Goal: Information Seeking & Learning: Understand process/instructions

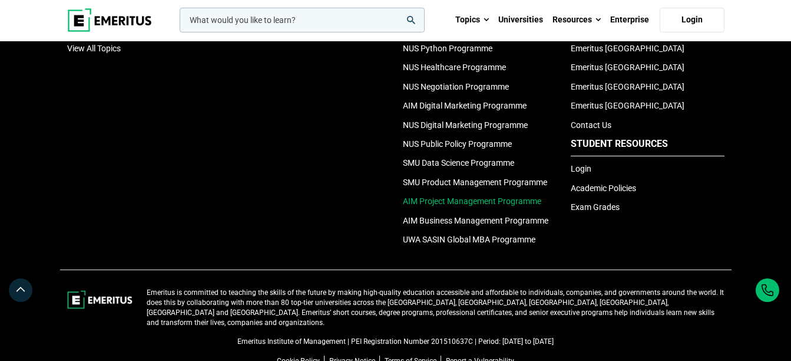
scroll to position [4108, 0]
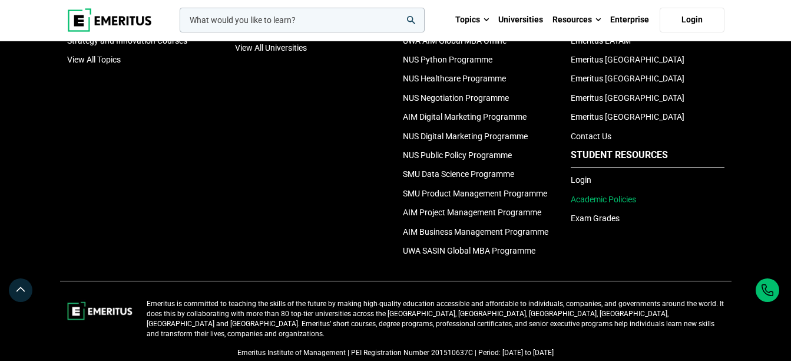
click at [603, 204] on link "Academic Policies" at bounding box center [603, 198] width 65 height 9
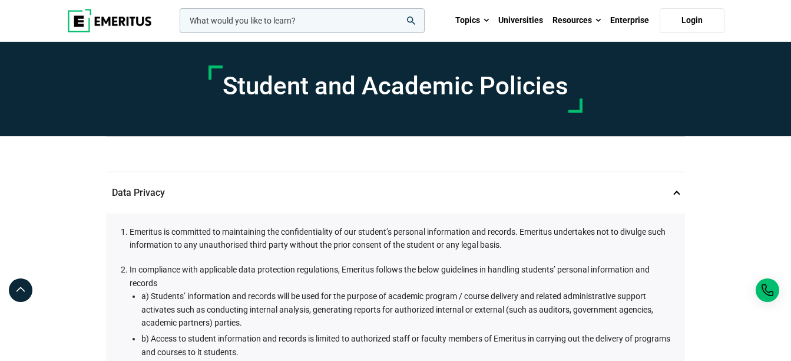
click at [671, 190] on p "Data Privacy 1" at bounding box center [395, 192] width 579 height 41
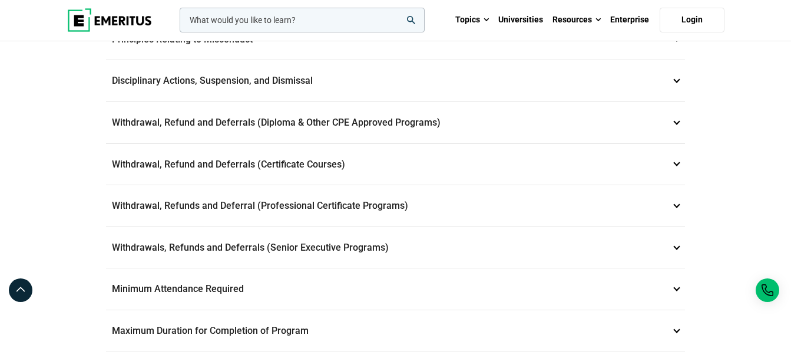
scroll to position [295, 0]
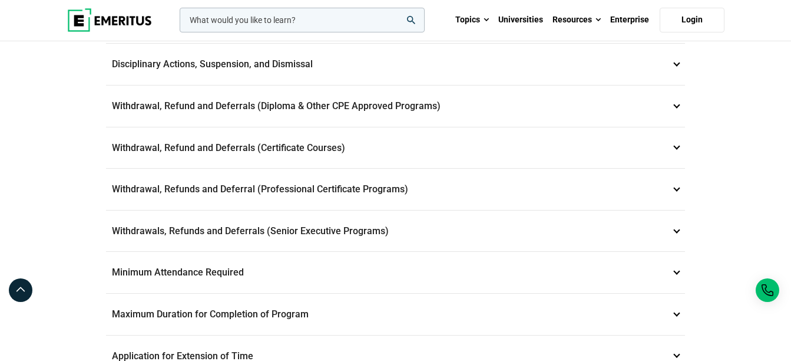
click at [424, 141] on p "Withdrawal, Refund and Deferrals (Certificate Courses) 7" at bounding box center [395, 147] width 579 height 41
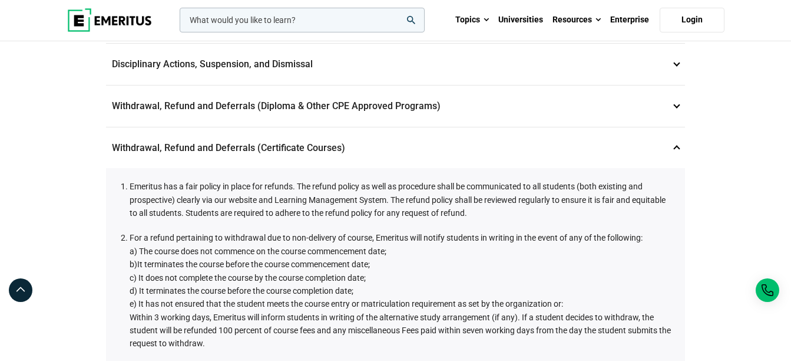
click at [308, 144] on p "Withdrawal, Refund and Deferrals (Certificate Courses) 7" at bounding box center [395, 147] width 579 height 41
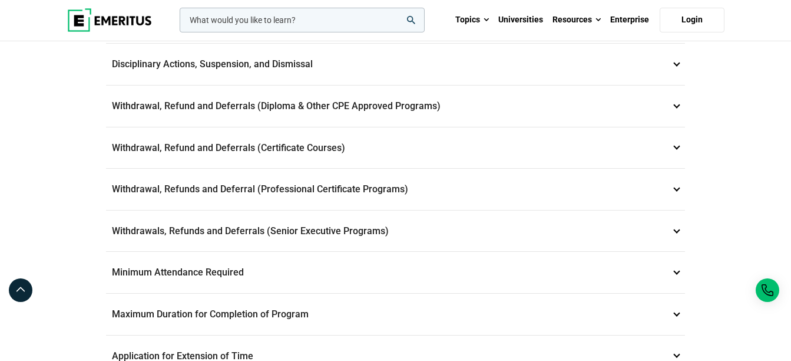
click at [308, 144] on p "Withdrawal, Refund and Deferrals (Certificate Courses) 7" at bounding box center [395, 147] width 579 height 41
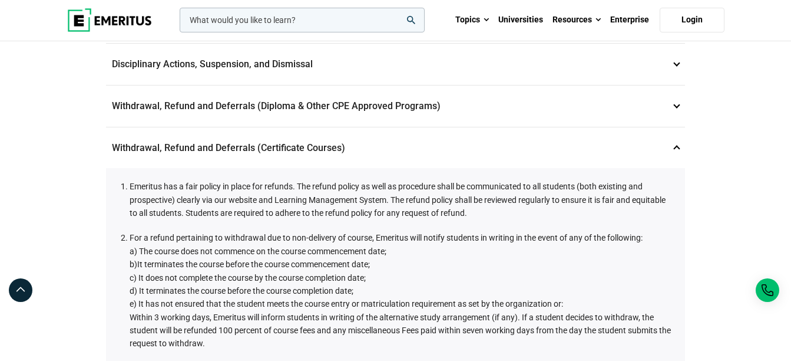
click at [321, 146] on p "Withdrawal, Refund and Deferrals (Certificate Courses) 7" at bounding box center [395, 147] width 579 height 41
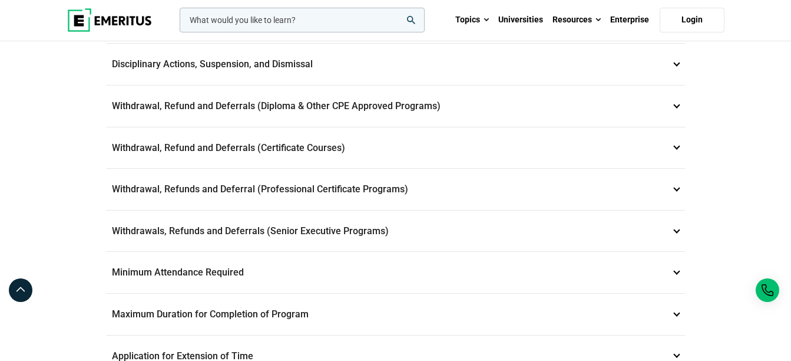
click at [321, 146] on p "Withdrawal, Refund and Deferrals (Certificate Courses) 7" at bounding box center [395, 147] width 579 height 41
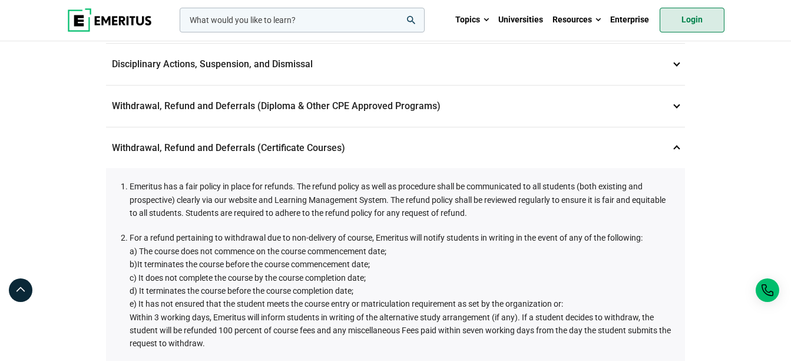
click at [690, 21] on link "Login" at bounding box center [692, 20] width 65 height 25
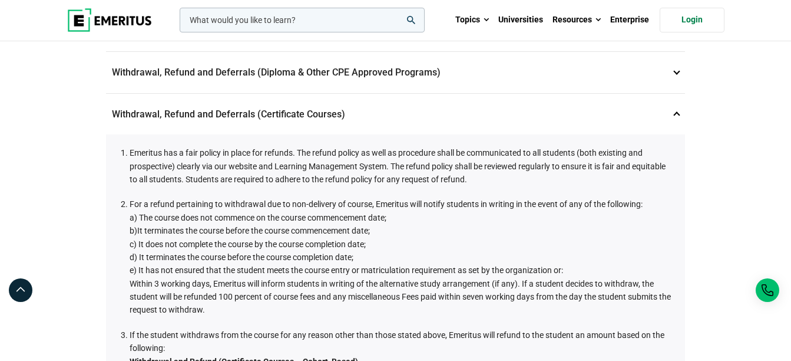
scroll to position [353, 0]
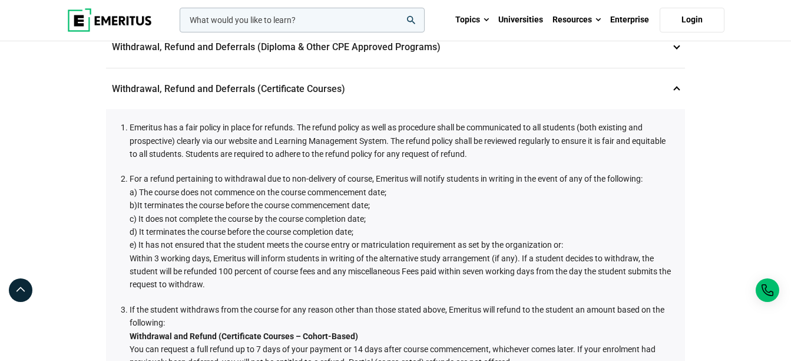
click at [475, 51] on p "Withdrawal, Refund and Deferrals (Diploma & Other CPE Approved Programs) 6" at bounding box center [395, 47] width 579 height 41
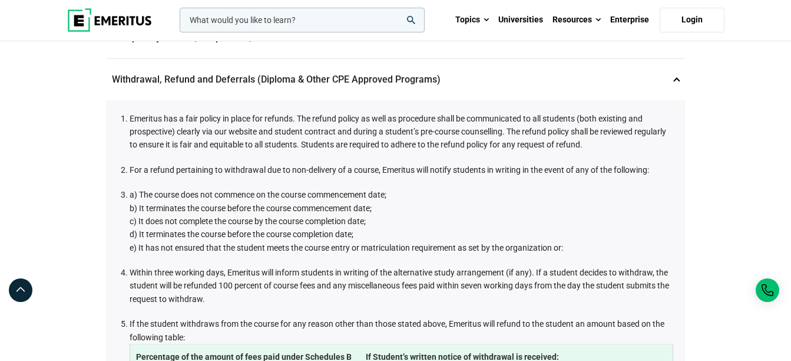
scroll to position [295, 0]
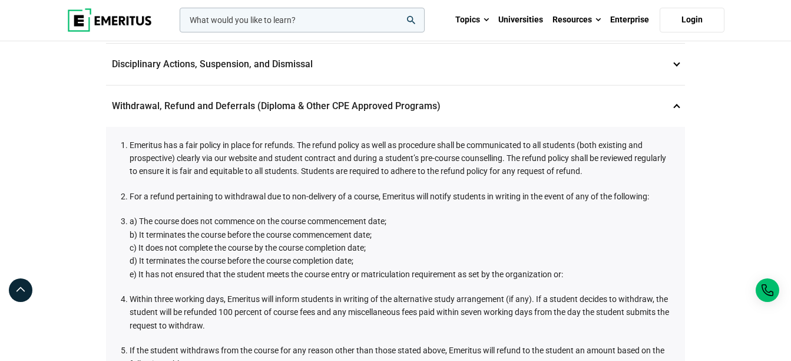
click at [491, 108] on p "Withdrawal, Refund and Deferrals (Diploma & Other CPE Approved Programs) 6" at bounding box center [395, 105] width 579 height 41
